Goal: Transaction & Acquisition: Purchase product/service

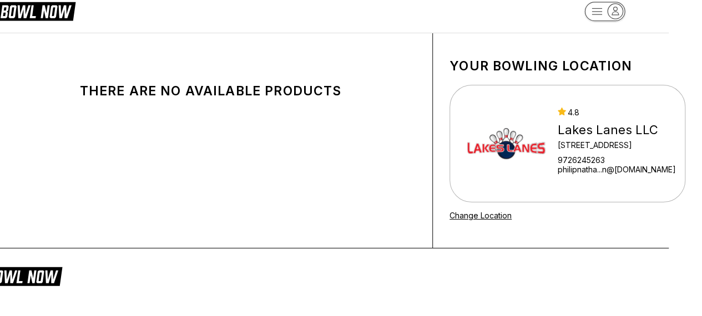
scroll to position [21, 33]
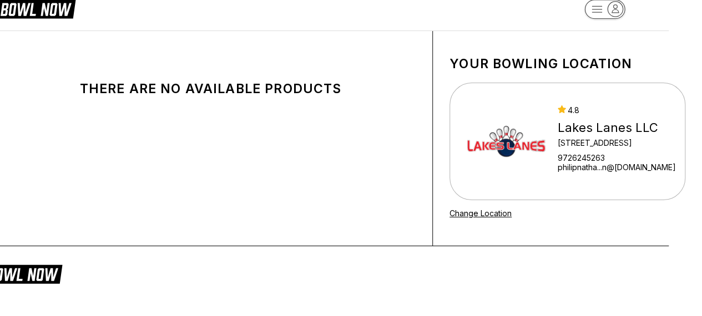
click at [585, 163] on link "philipnatha...n@[DOMAIN_NAME]" at bounding box center [616, 166] width 118 height 9
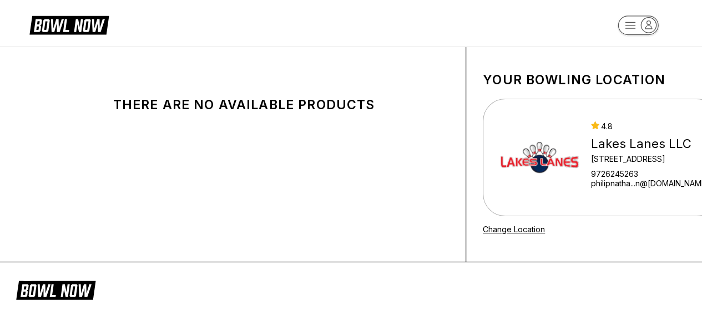
scroll to position [0, 0]
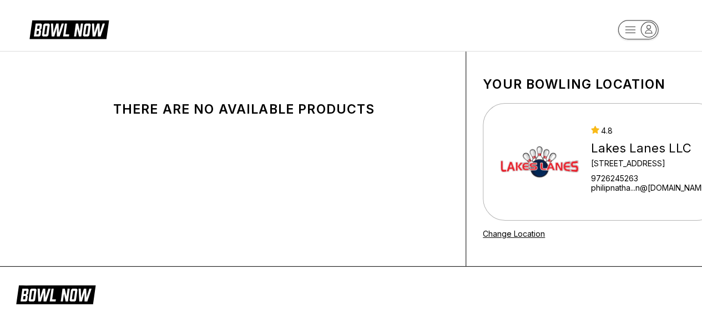
click at [641, 168] on div "[GEOGRAPHIC_DATA] LLC [STREET_ADDRESS][GEOGRAPHIC_DATA]...n@[DOMAIN_NAME]" at bounding box center [650, 162] width 118 height 72
click at [647, 163] on div "[STREET_ADDRESS]" at bounding box center [650, 163] width 118 height 9
click at [0, 212] on div "There are no available products Your bowling location [GEOGRAPHIC_DATA] LLC [ST…" at bounding box center [351, 159] width 702 height 215
click at [649, 153] on div "Lakes Lanes LLC" at bounding box center [650, 148] width 118 height 15
click at [657, 153] on div "Lakes Lanes LLC" at bounding box center [650, 148] width 118 height 15
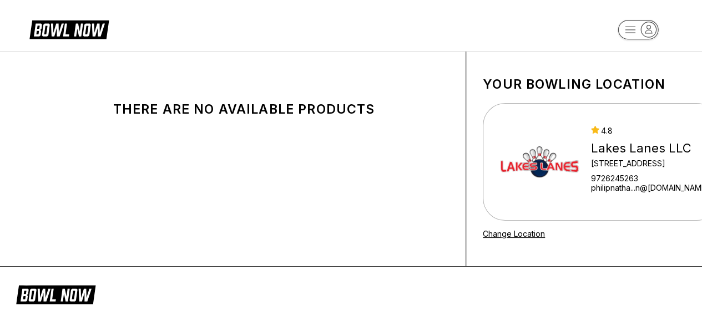
click at [642, 153] on div "Lakes Lanes LLC" at bounding box center [650, 148] width 118 height 15
click at [641, 148] on div "Lakes Lanes LLC" at bounding box center [650, 148] width 118 height 15
click at [636, 141] on div "Lakes Lanes LLC" at bounding box center [650, 148] width 118 height 15
click at [626, 148] on div "Lakes Lanes LLC" at bounding box center [650, 148] width 118 height 15
click at [599, 162] on div "[STREET_ADDRESS]" at bounding box center [650, 163] width 118 height 9
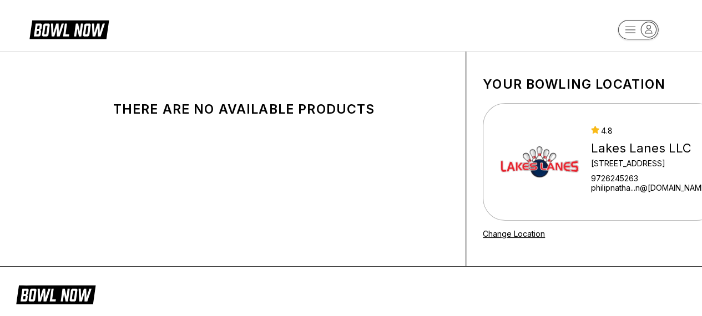
click at [522, 229] on link "Change Location" at bounding box center [513, 233] width 62 height 9
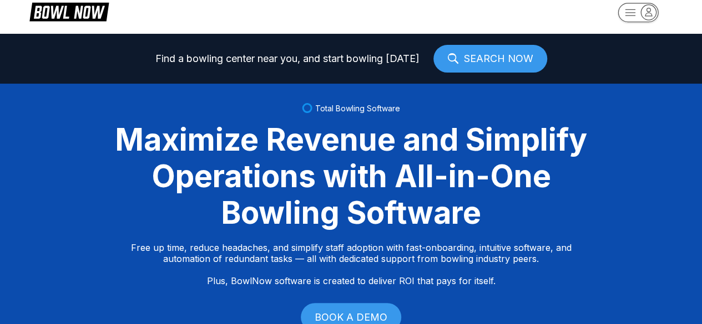
scroll to position [26, 0]
